Goal: Task Accomplishment & Management: Use online tool/utility

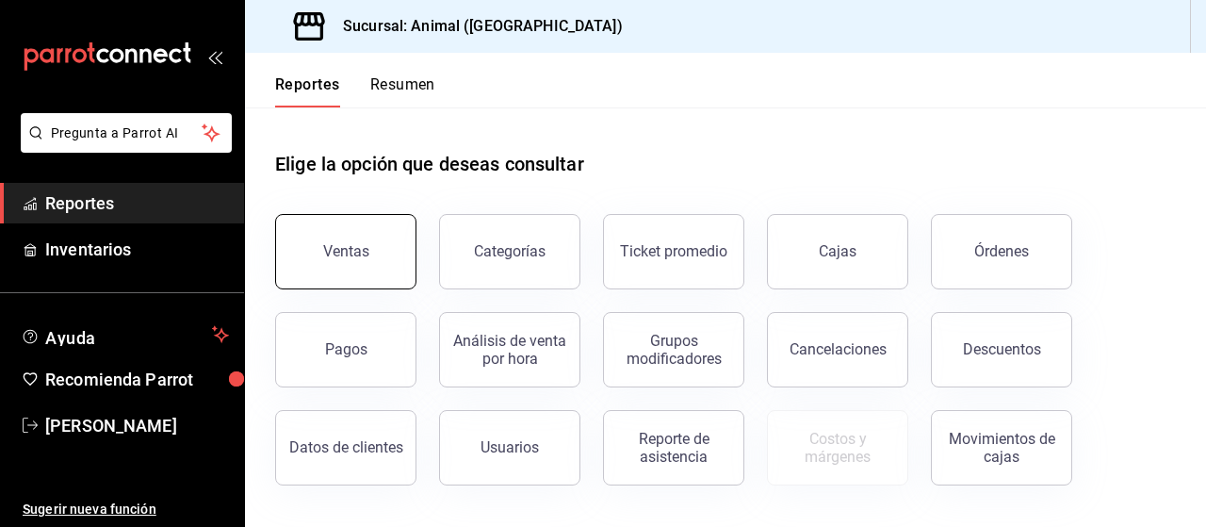
click at [350, 255] on div "Ventas" at bounding box center [346, 251] width 46 height 18
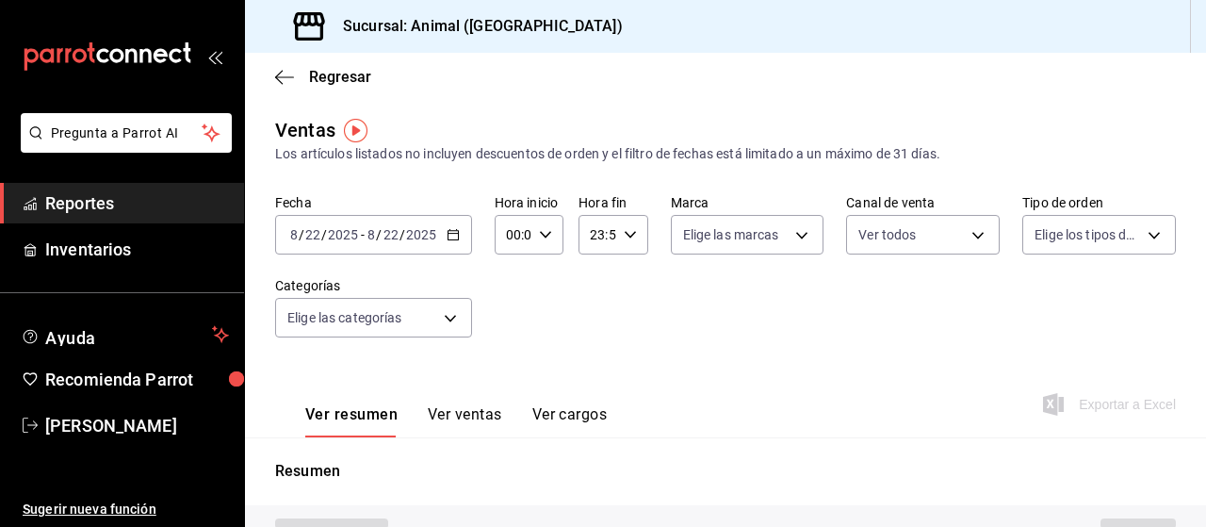
type input "PARROT,UBER_EATS,RAPPI,DIDI_FOOD,ONLINE"
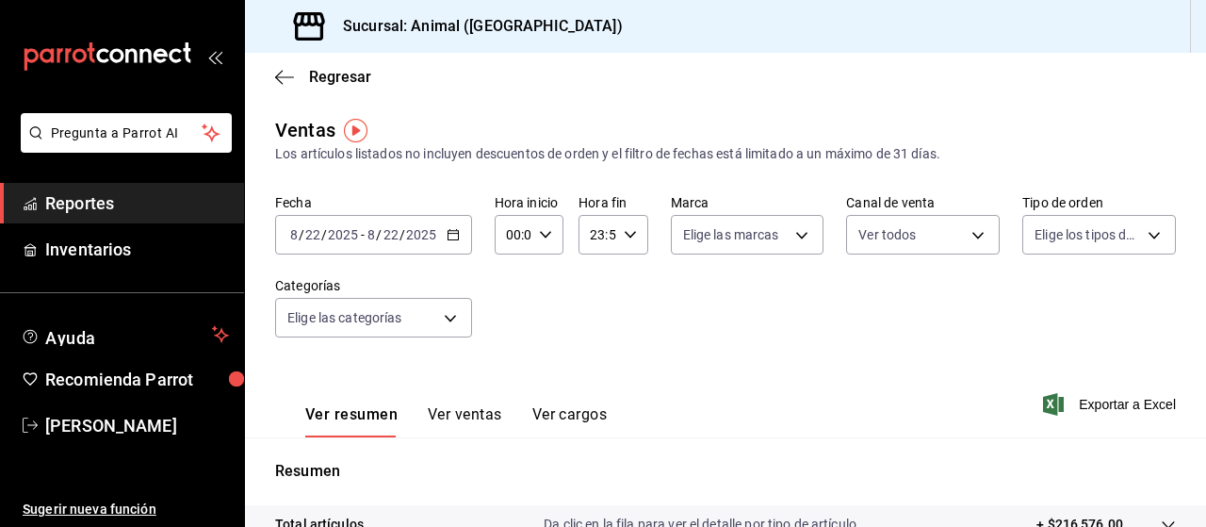
click at [451, 235] on icon "button" at bounding box center [453, 234] width 13 height 13
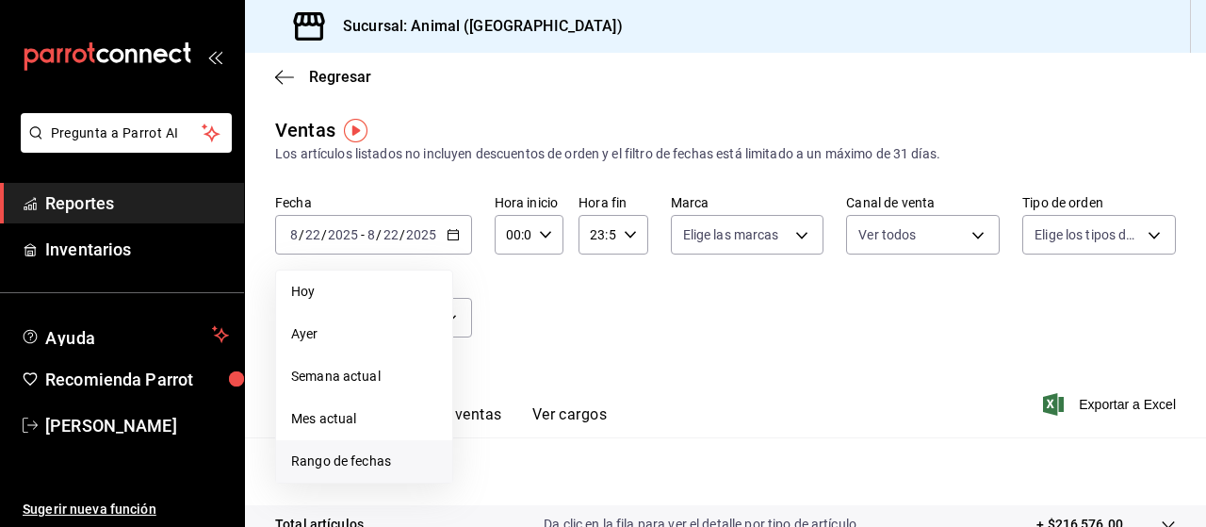
click at [347, 455] on span "Rango de fechas" at bounding box center [364, 461] width 146 height 20
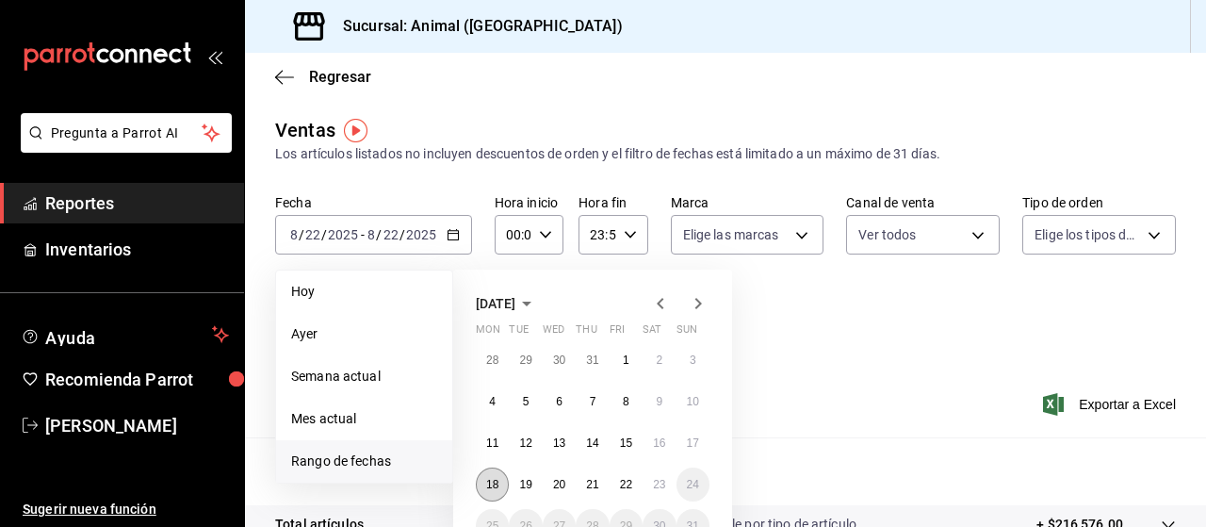
click at [495, 477] on button "18" at bounding box center [492, 484] width 33 height 34
click at [656, 478] on abbr "23" at bounding box center [659, 484] width 12 height 13
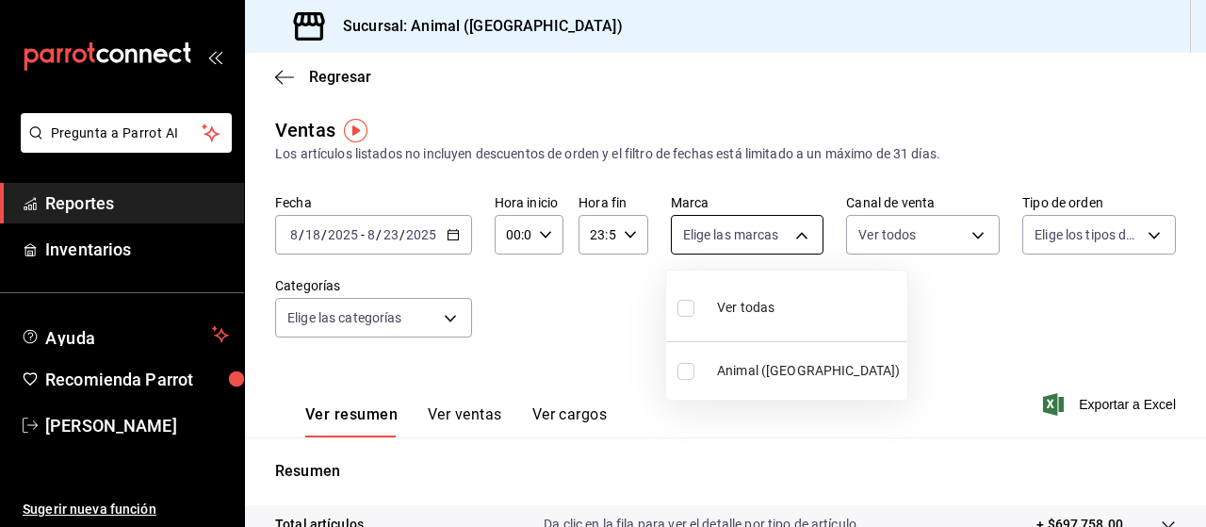
click at [796, 225] on body "Pregunta a Parrot AI Reportes Inventarios Ayuda Recomienda Parrot [PERSON_NAME]…" at bounding box center [603, 263] width 1206 height 527
click at [738, 297] on div "Ver todas" at bounding box center [725, 305] width 97 height 41
type input "96838179-8fbb-4073-aae3-1789726318c8"
checkbox input "true"
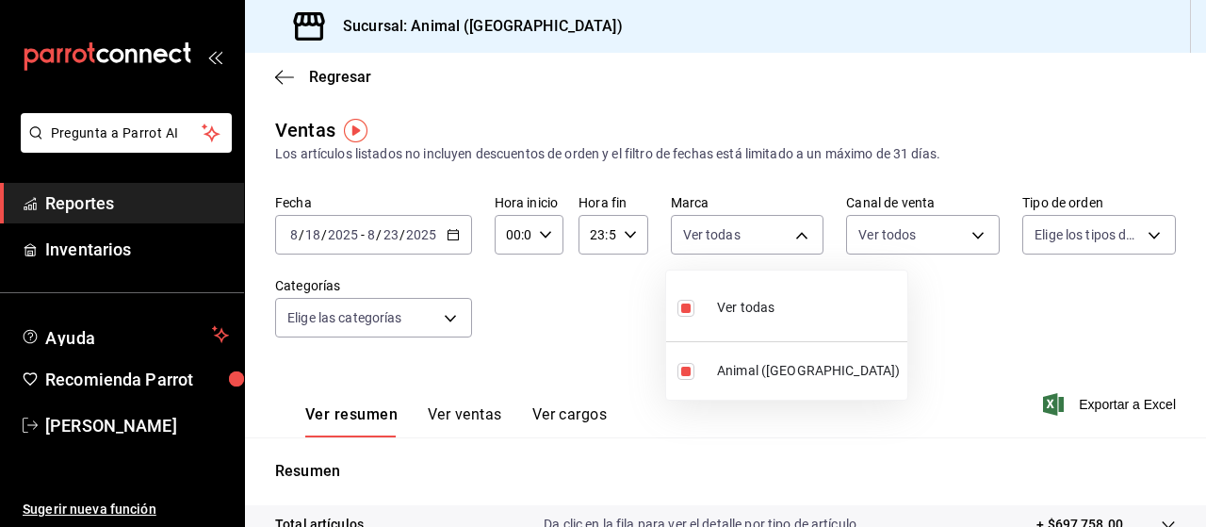
click at [1138, 236] on div at bounding box center [603, 263] width 1206 height 527
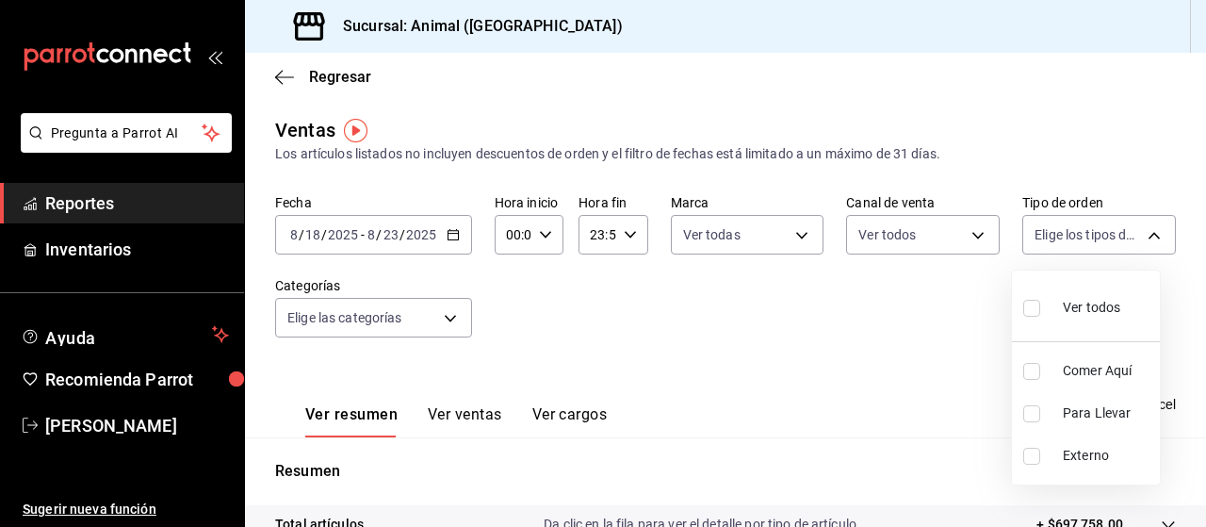
click at [1138, 236] on body "Pregunta a Parrot AI Reportes Inventarios Ayuda Recomienda Parrot [PERSON_NAME]…" at bounding box center [603, 263] width 1206 height 527
click at [1082, 302] on span "Ver todos" at bounding box center [1091, 308] width 57 height 20
type input "89cc3392-1a89-49ed-91c4-e66ea58282e1,025cf6ae-25b7-4698-bb98-3d77af74a196,EXTER…"
checkbox input "true"
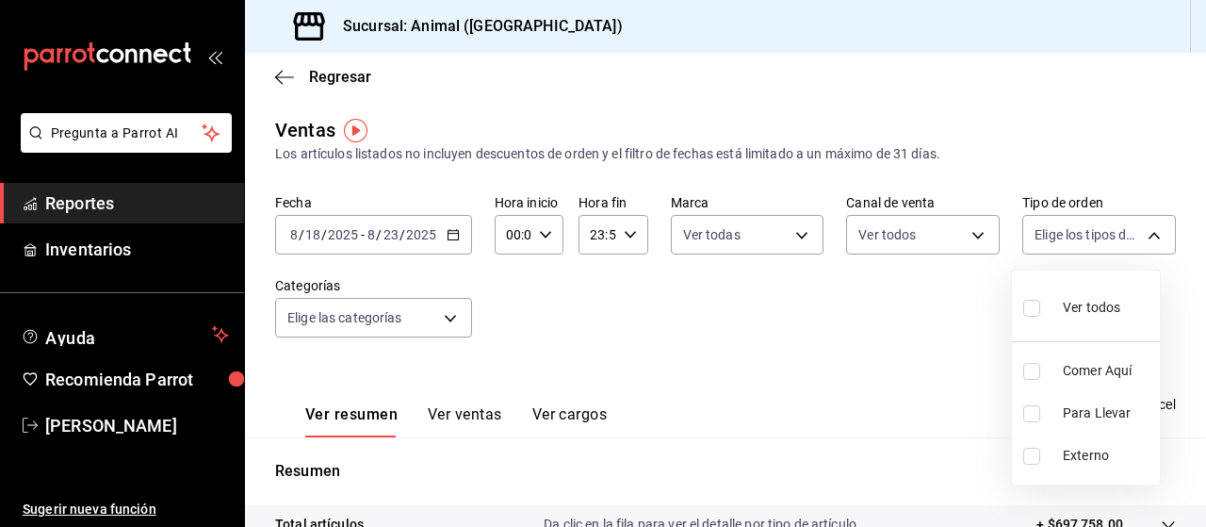
checkbox input "true"
click at [443, 318] on div at bounding box center [603, 263] width 1206 height 527
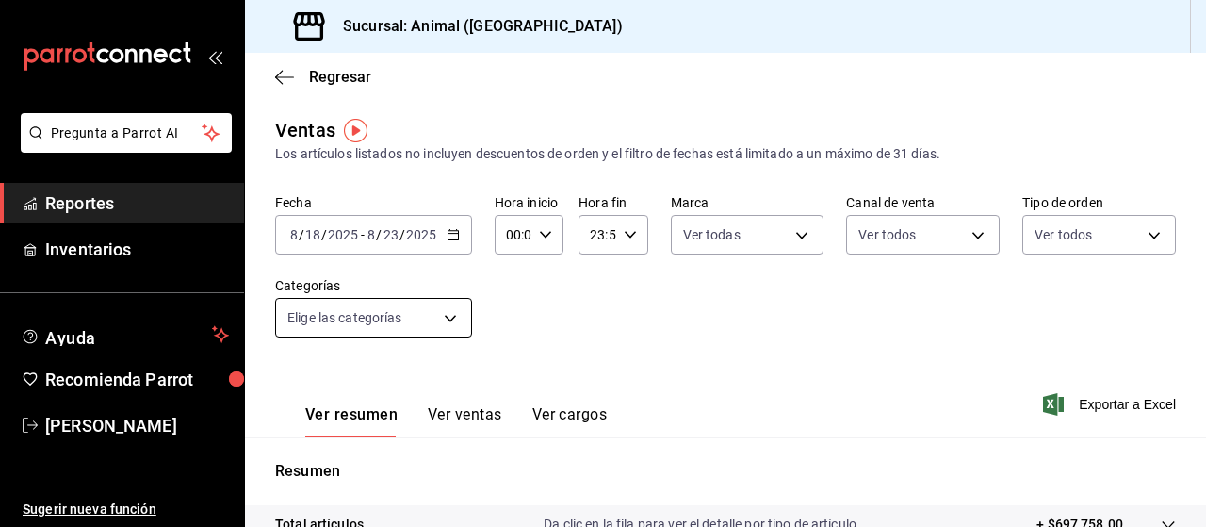
click at [445, 319] on body "Pregunta a Parrot AI Reportes Inventarios Ayuda Recomienda Parrot [PERSON_NAME]…" at bounding box center [603, 263] width 1206 height 527
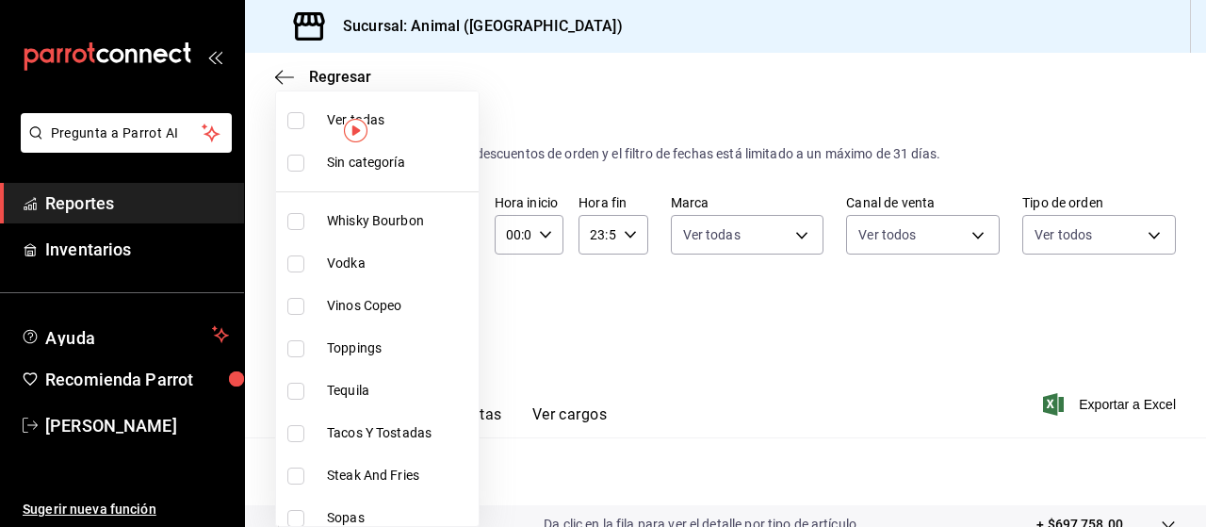
click at [419, 110] on span "Ver todas" at bounding box center [399, 120] width 144 height 20
type input "696422f3-042f-4992-a796-20cec1d2addd,ab2f2cdd-2d2d-455a-bd59-969ed93fbee5,5744a…"
checkbox input "true"
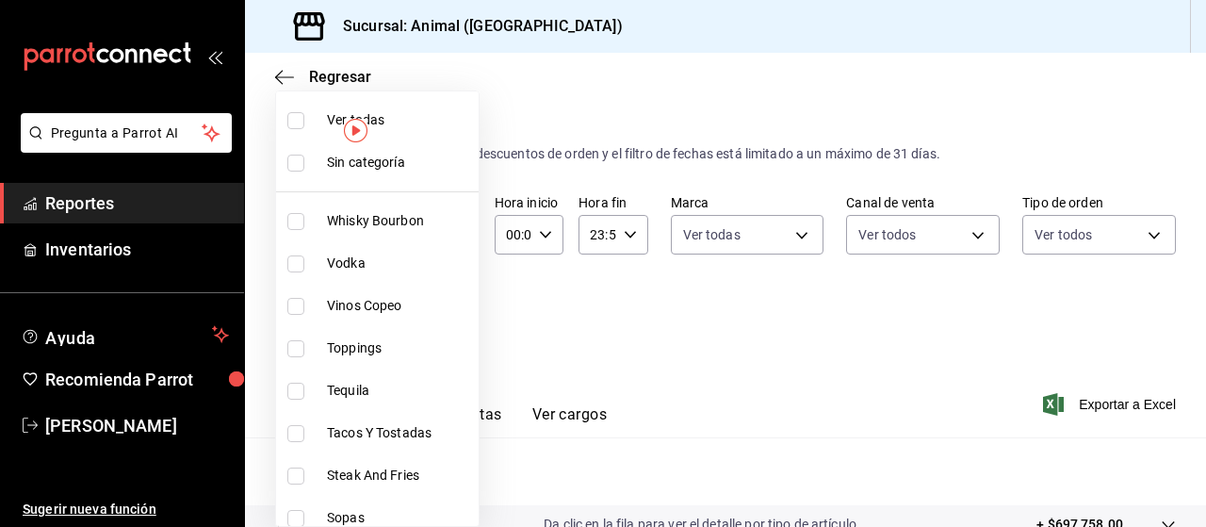
checkbox input "true"
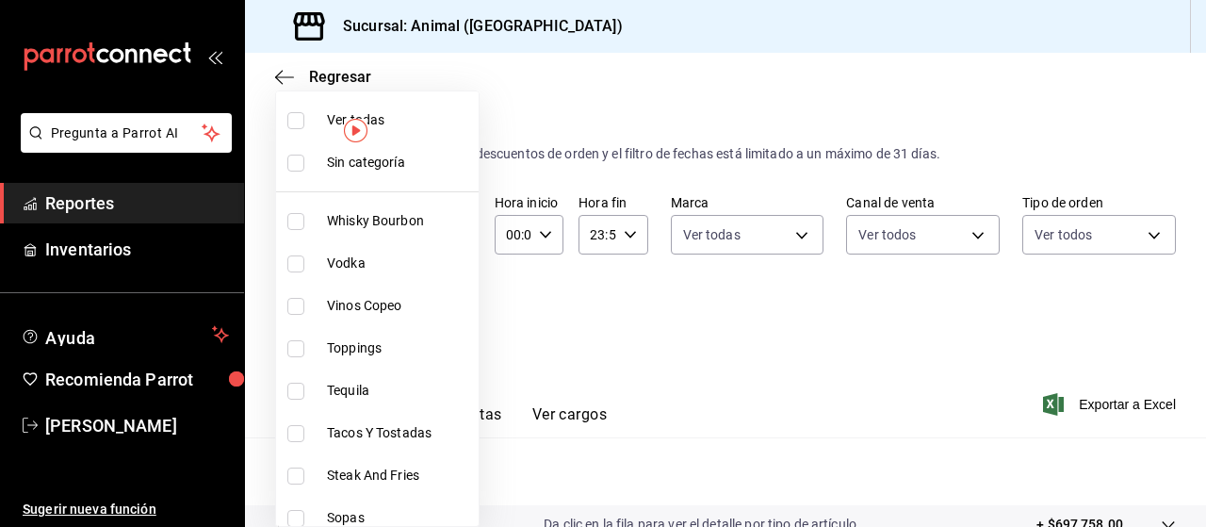
checkbox input "true"
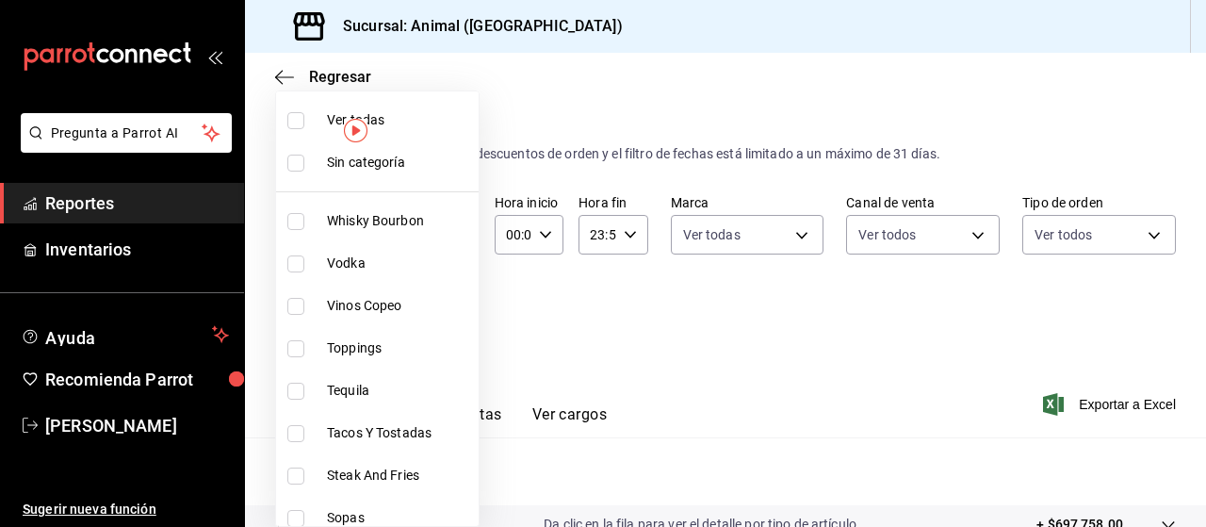
checkbox input "true"
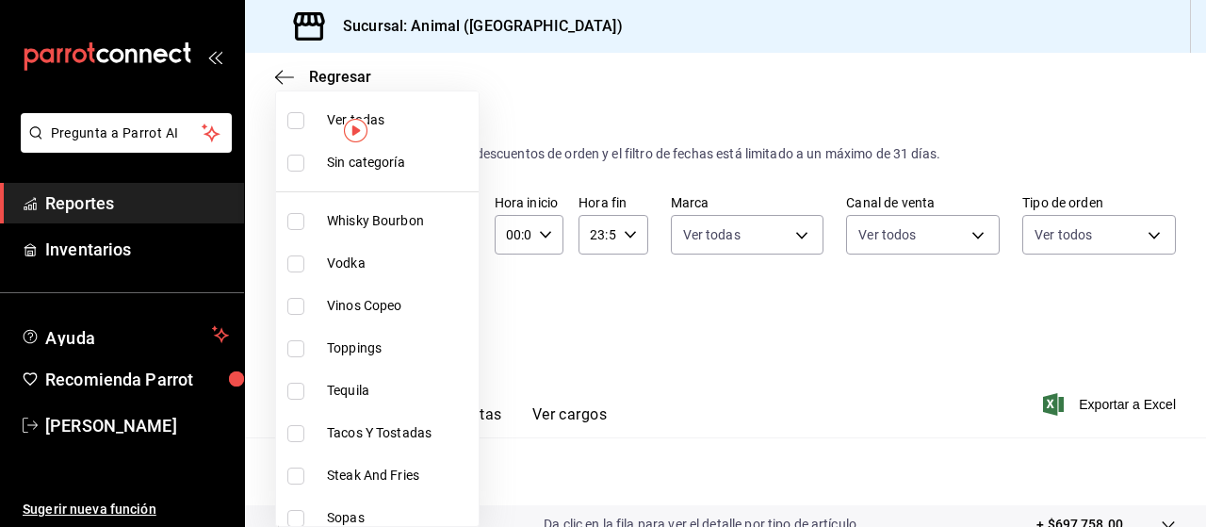
checkbox input "true"
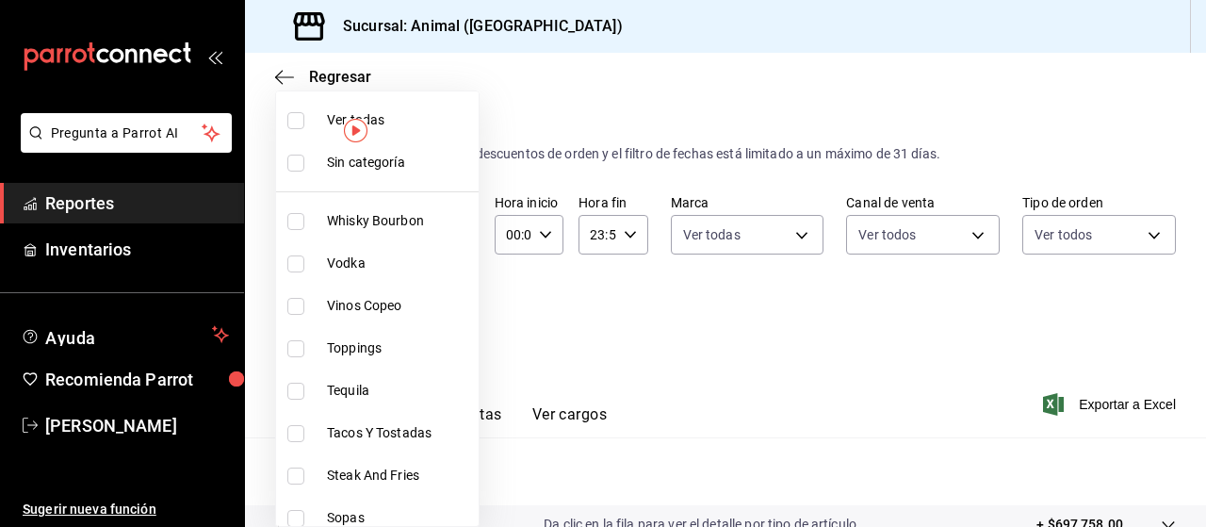
checkbox input "true"
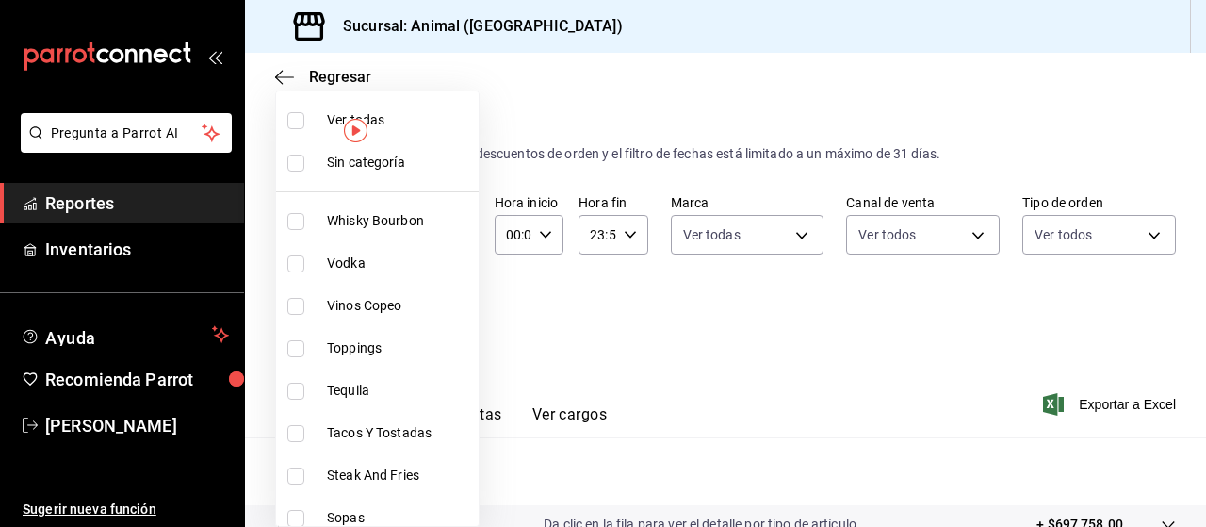
checkbox input "true"
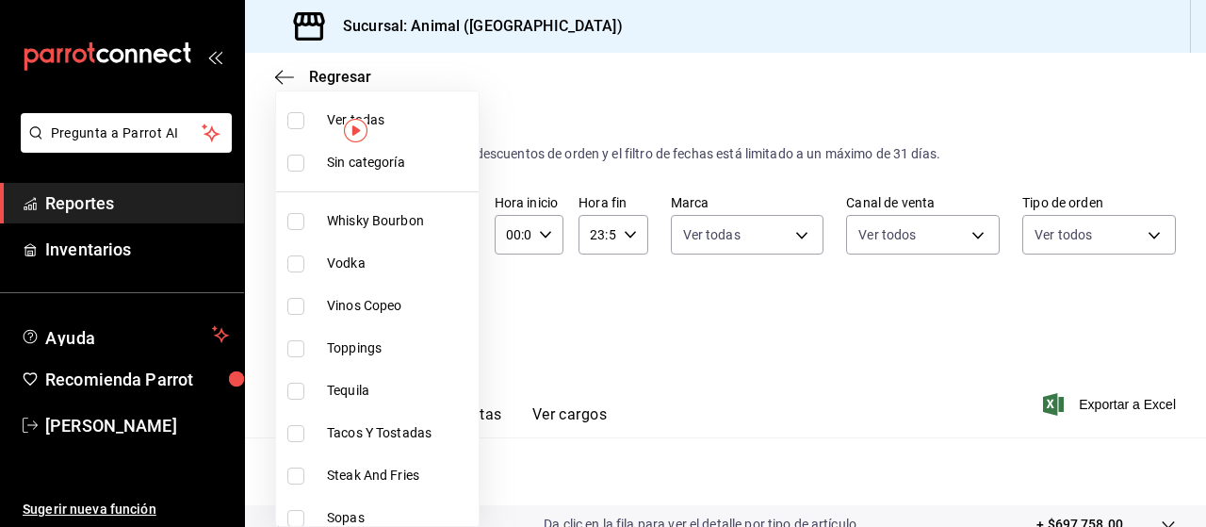
checkbox input "true"
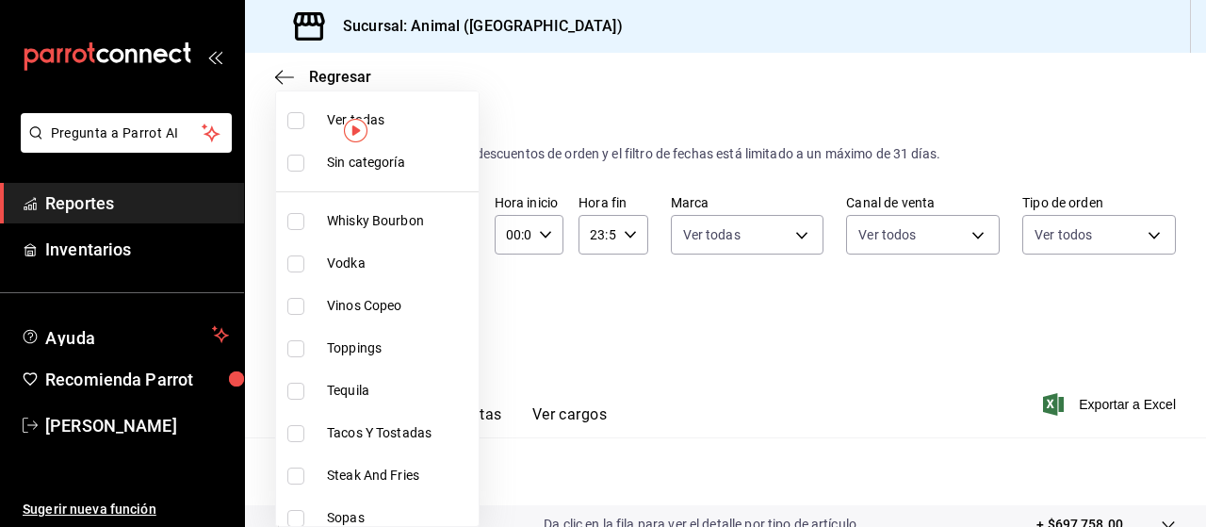
checkbox input "true"
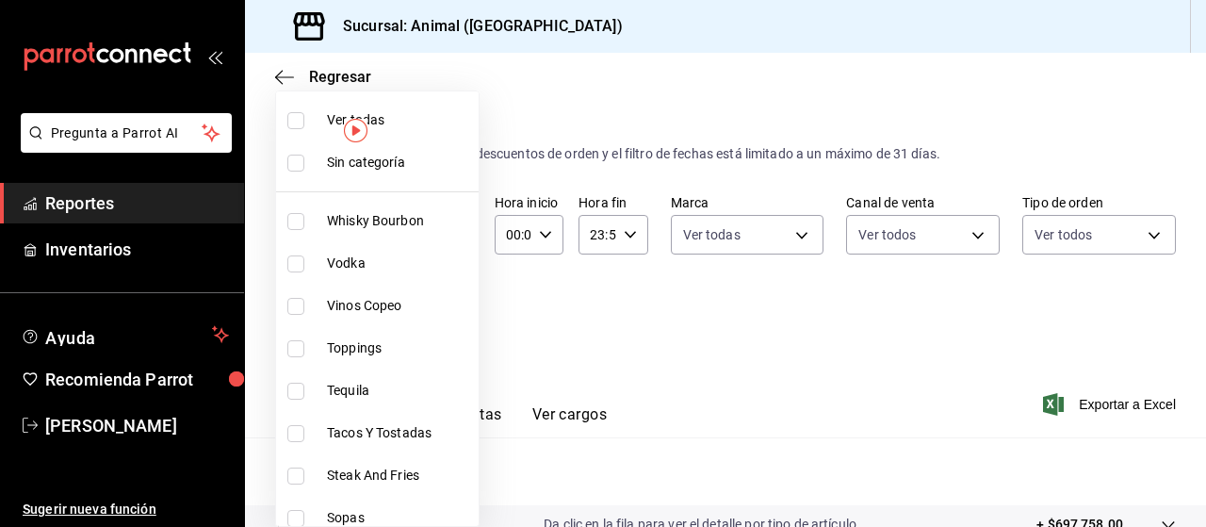
checkbox input "true"
click at [675, 312] on div at bounding box center [603, 263] width 1206 height 527
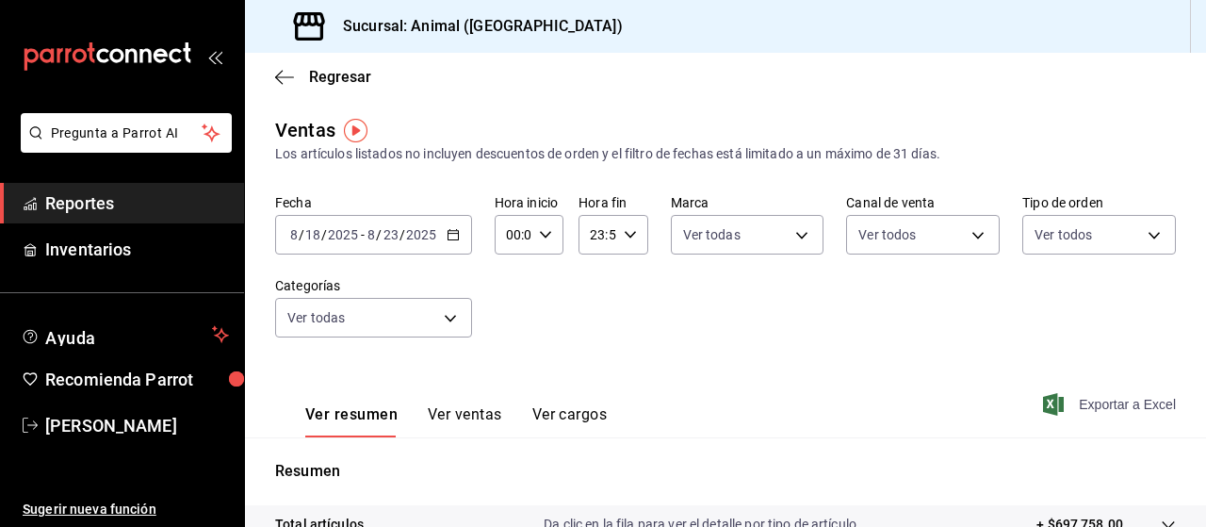
click at [1089, 397] on span "Exportar a Excel" at bounding box center [1111, 404] width 129 height 23
